Goal: Information Seeking & Learning: Understand process/instructions

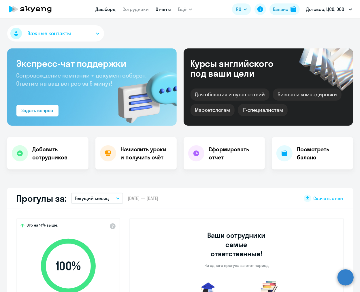
select select "30"
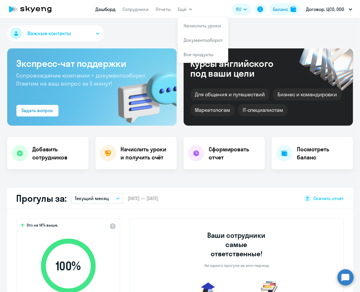
click at [183, 10] on span "Ещё" at bounding box center [182, 9] width 9 height 7
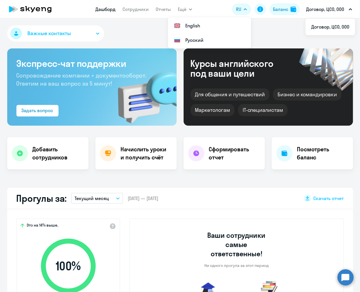
click at [317, 9] on p "Договор, ЦСО, ООО" at bounding box center [325, 9] width 38 height 7
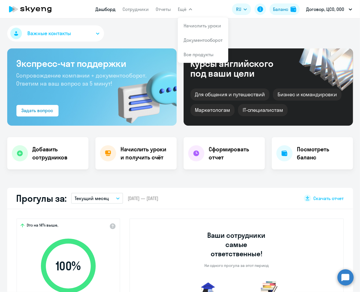
click at [184, 8] on span "Ещё" at bounding box center [182, 9] width 9 height 7
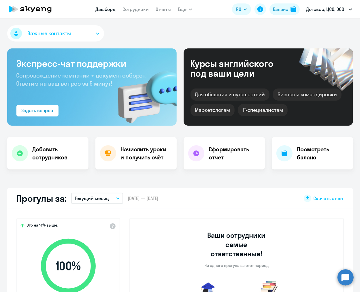
click at [184, 8] on span "Ещё" at bounding box center [182, 9] width 9 height 7
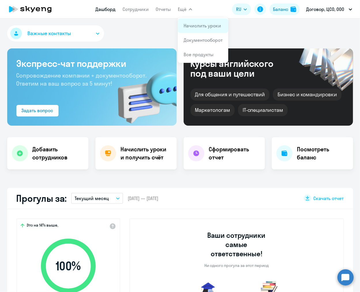
click at [180, 29] on li "Начислить уроки" at bounding box center [203, 25] width 50 height 14
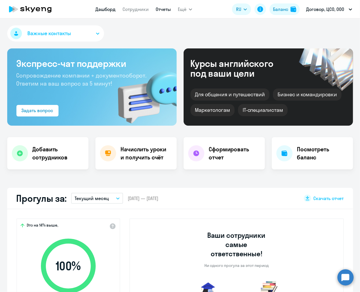
click at [159, 11] on link "Отчеты" at bounding box center [163, 9] width 15 height 6
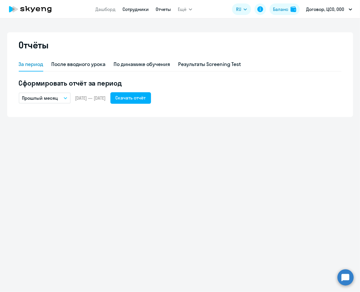
click at [141, 9] on link "Сотрудники" at bounding box center [135, 9] width 26 height 6
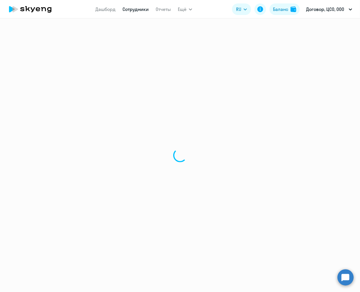
select select "30"
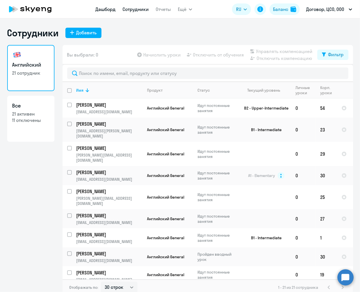
click at [107, 9] on link "Дашборд" at bounding box center [105, 9] width 20 height 6
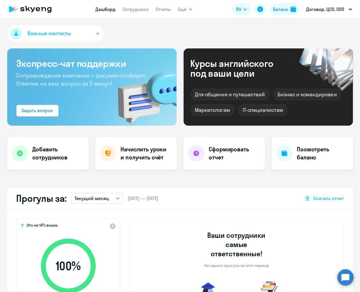
select select "30"
click at [291, 8] on img at bounding box center [293, 9] width 6 height 6
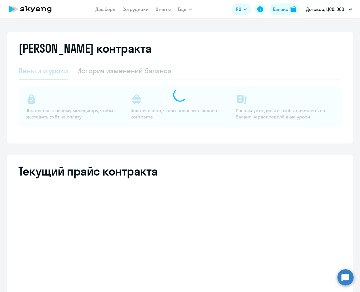
select select "english_adult_not_native_speaker"
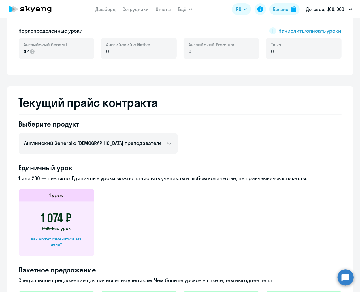
scroll to position [210, 0]
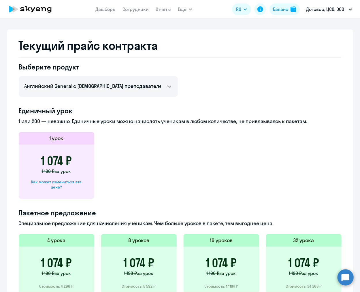
click at [56, 186] on div "Как может измениться эта цена?" at bounding box center [56, 184] width 57 height 10
select select "english_adult_not_native_speaker"
